Goal: Information Seeking & Learning: Check status

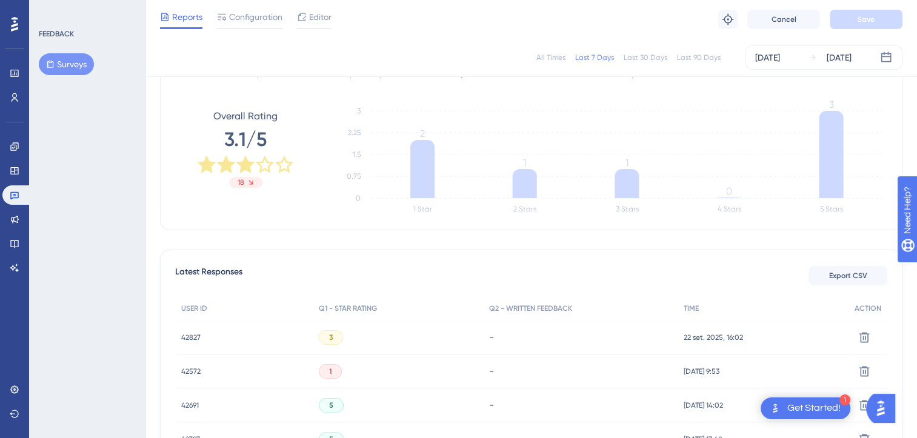
click at [554, 61] on div "All Times" at bounding box center [551, 58] width 29 height 10
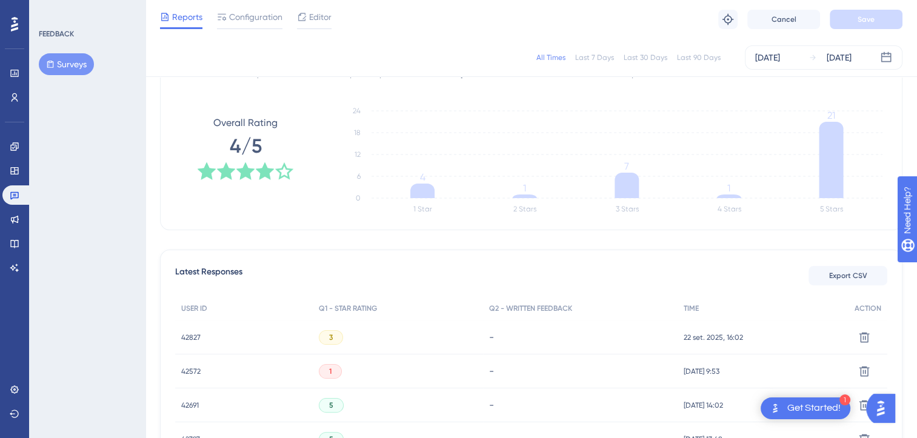
click at [327, 337] on div "3" at bounding box center [331, 337] width 24 height 15
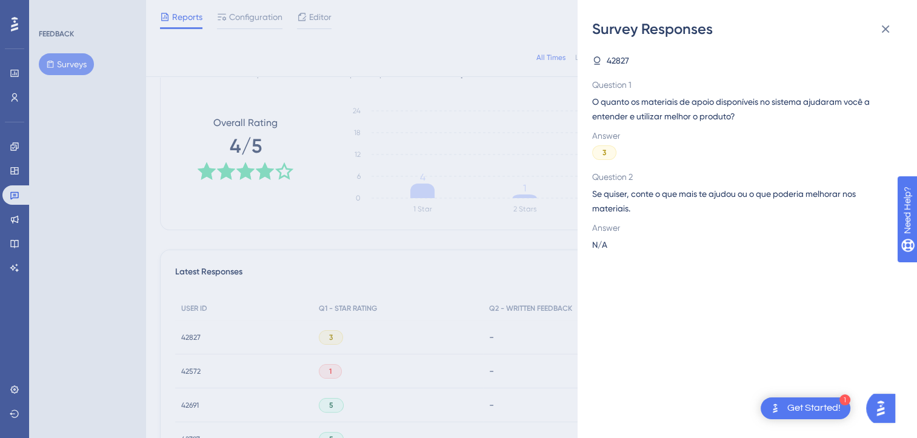
click at [192, 335] on div "Survey Responses 42827 Question 1 O quanto os materiais de apoio disponíveis no…" at bounding box center [458, 219] width 917 height 438
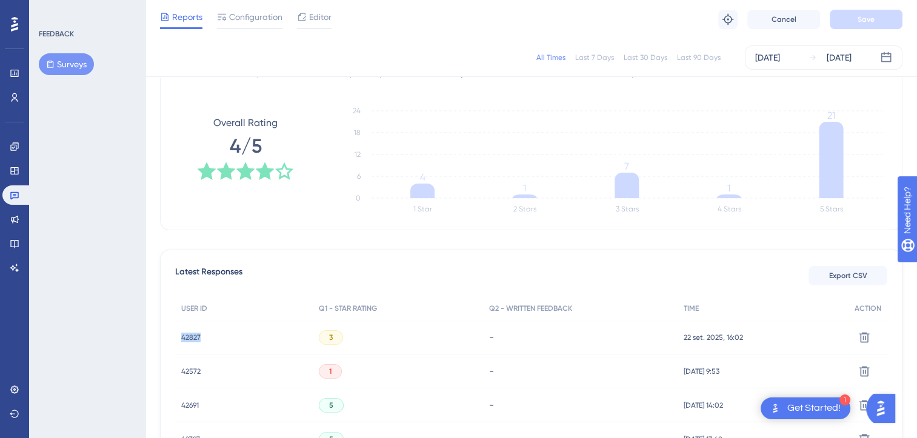
click at [192, 335] on span "42827" at bounding box center [190, 338] width 19 height 10
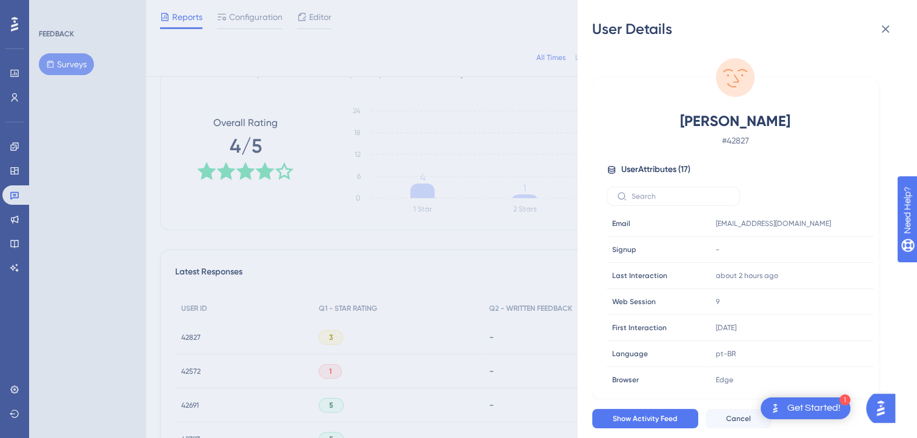
click at [403, 222] on div "User Details Carlos Roberto da Silva Martins # 42827 User Attributes ( 17 ) Ema…" at bounding box center [458, 219] width 917 height 438
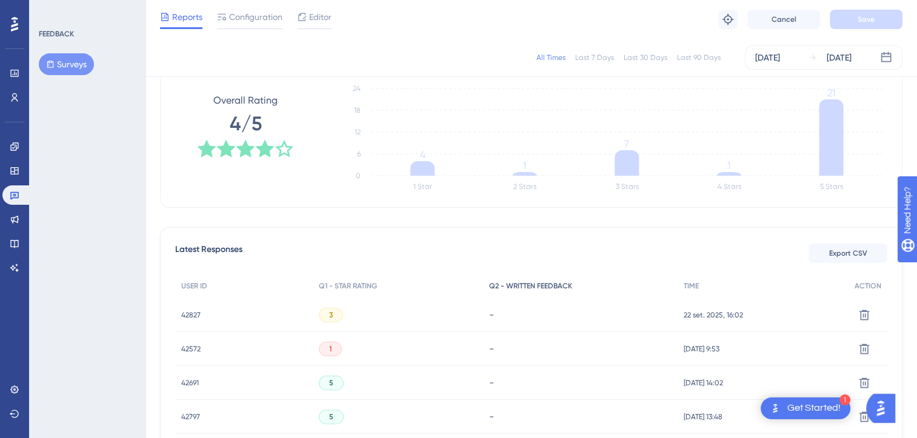
scroll to position [192, 4]
click at [275, 152] on icon at bounding box center [284, 149] width 19 height 19
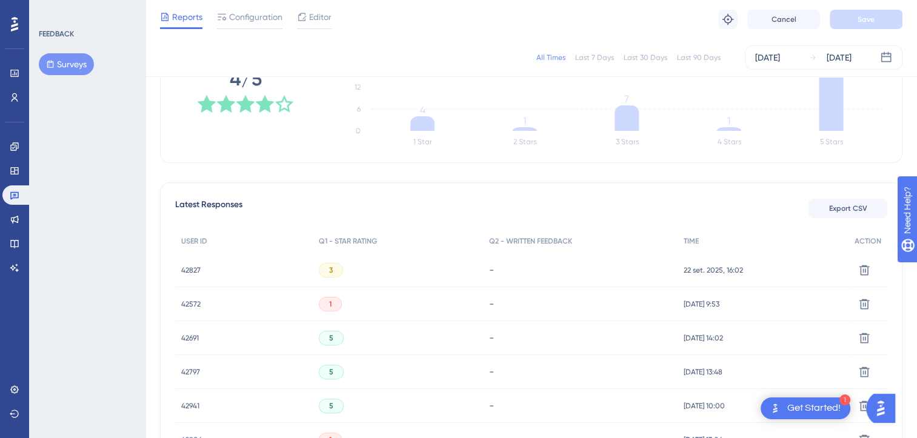
scroll to position [239, 4]
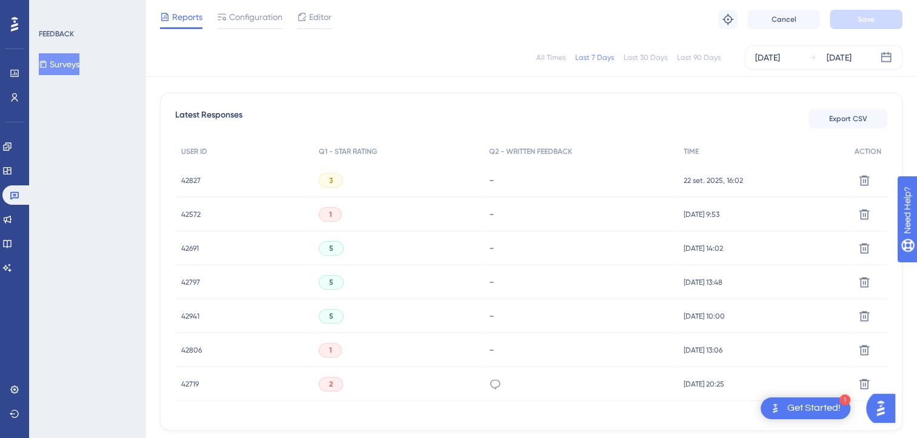
scroll to position [382, 4]
